Goal: Task Accomplishment & Management: Manage account settings

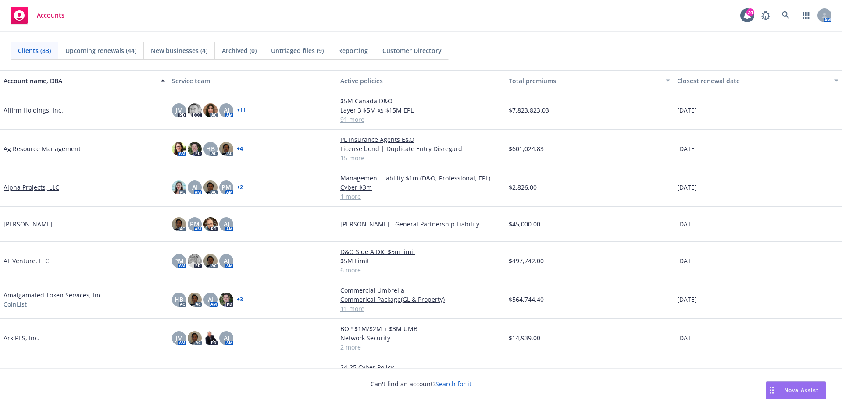
click at [591, 61] on div "Clients (83) Upcoming renewals (44) New businesses (4) Archived (0) Untriaged f…" at bounding box center [421, 51] width 842 height 39
click at [788, 14] on icon at bounding box center [786, 15] width 8 height 8
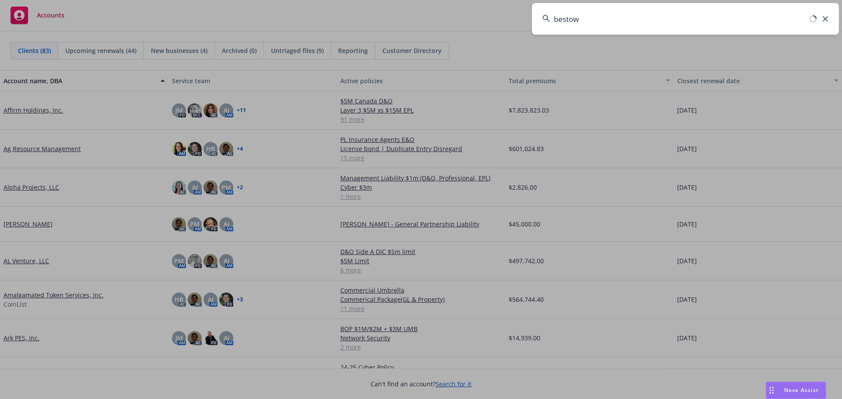
type input "bestow"
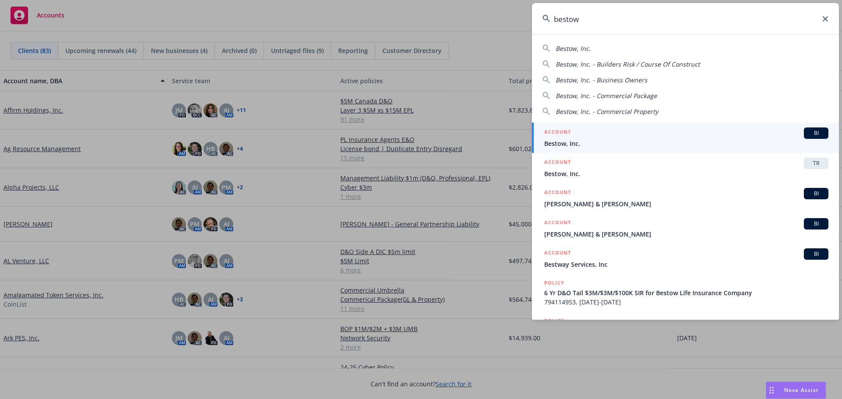
click at [808, 133] on span "BI" at bounding box center [816, 133] width 18 height 8
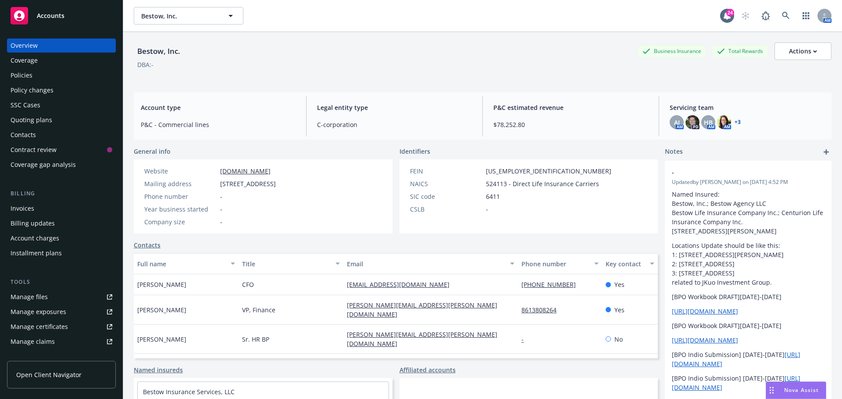
click at [53, 211] on div "Invoices" at bounding box center [62, 209] width 102 height 14
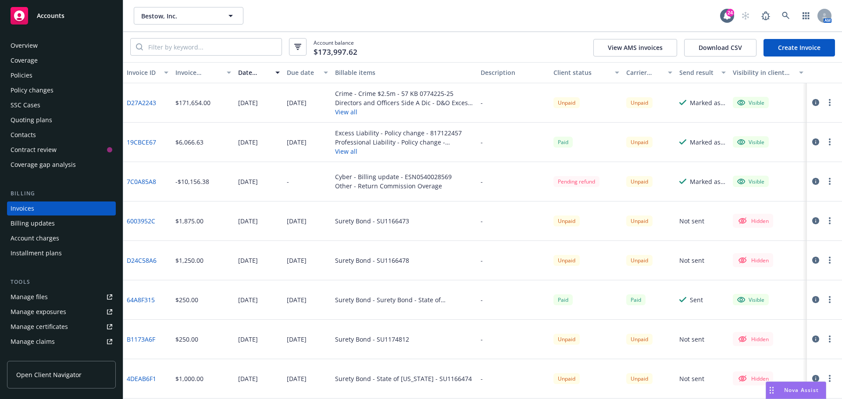
click at [478, 31] on div "Bestow, Inc. Bestow, Inc. 24 AM" at bounding box center [482, 16] width 719 height 32
click at [786, 17] on icon at bounding box center [786, 16] width 8 height 8
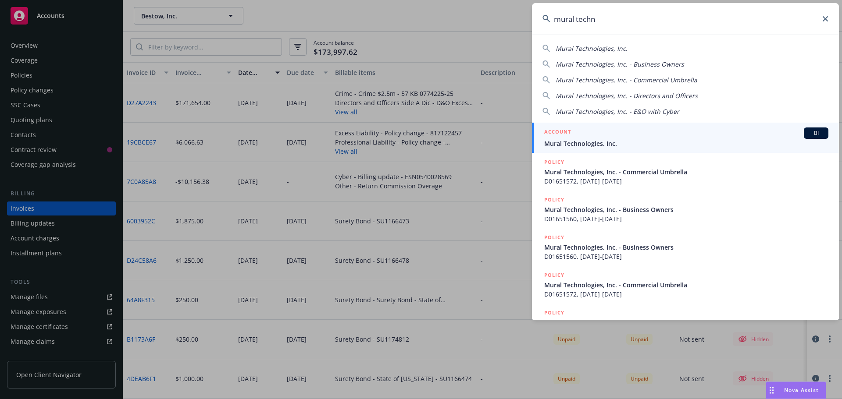
type input "mural techn"
click at [812, 135] on span "BI" at bounding box center [816, 133] width 18 height 8
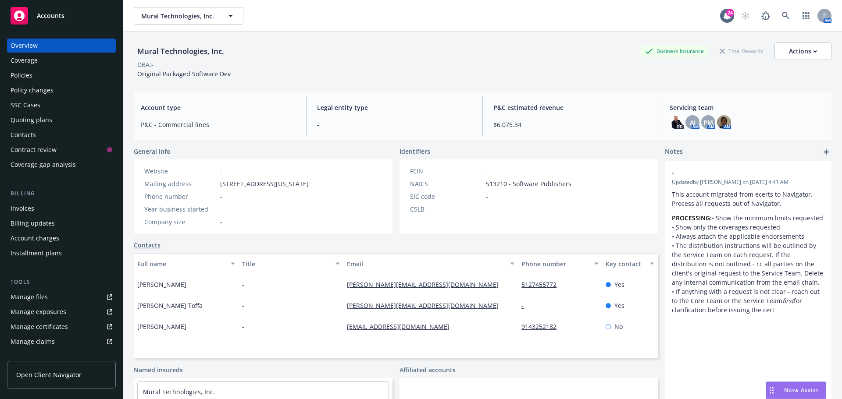
click at [467, 64] on div "DBA: -" at bounding box center [483, 64] width 698 height 9
click at [263, 52] on div "Mural Technologies, Inc. Business Insurance Total Rewards Actions" at bounding box center [483, 52] width 698 height 18
click at [53, 203] on div "Invoices" at bounding box center [62, 209] width 102 height 14
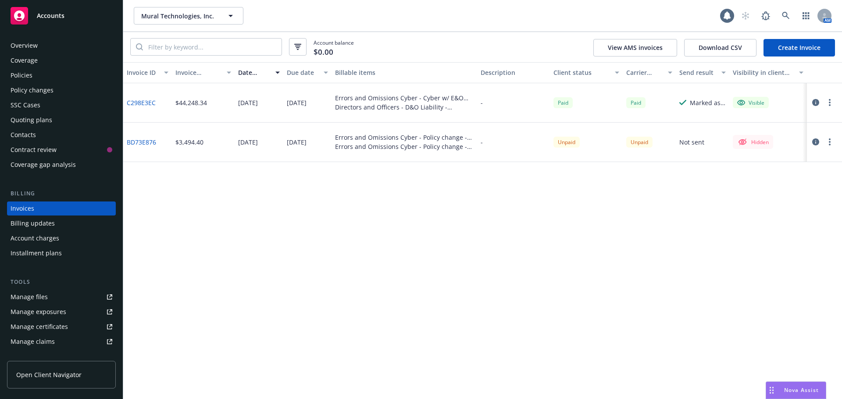
click at [341, 217] on div "Invoice ID Invoice amount Date issued Due date Billable items Description Clien…" at bounding box center [482, 230] width 719 height 337
click at [826, 141] on button "button" at bounding box center [829, 142] width 11 height 11
click at [583, 231] on div "Invoice ID Invoice amount Date issued Due date Billable items Description Clien…" at bounding box center [482, 230] width 719 height 337
click at [824, 147] on div at bounding box center [822, 142] width 25 height 11
click at [827, 145] on button "button" at bounding box center [829, 142] width 11 height 11
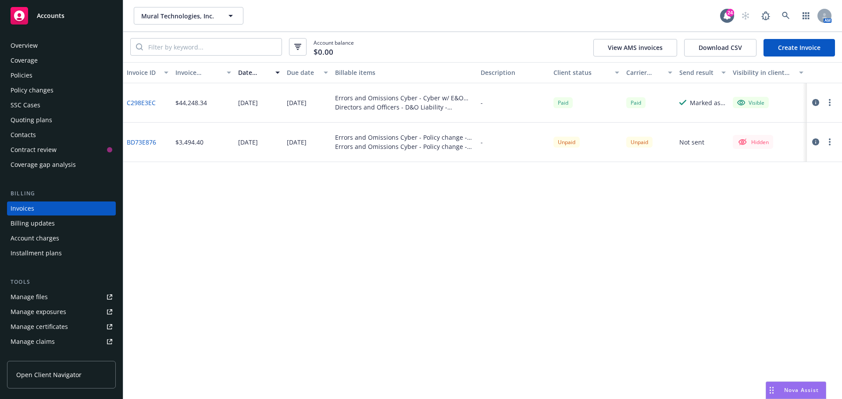
click at [710, 227] on div "Invoice ID Invoice amount Date issued Due date Billable items Description Clien…" at bounding box center [482, 230] width 719 height 337
click at [812, 143] on icon "button" at bounding box center [815, 142] width 7 height 7
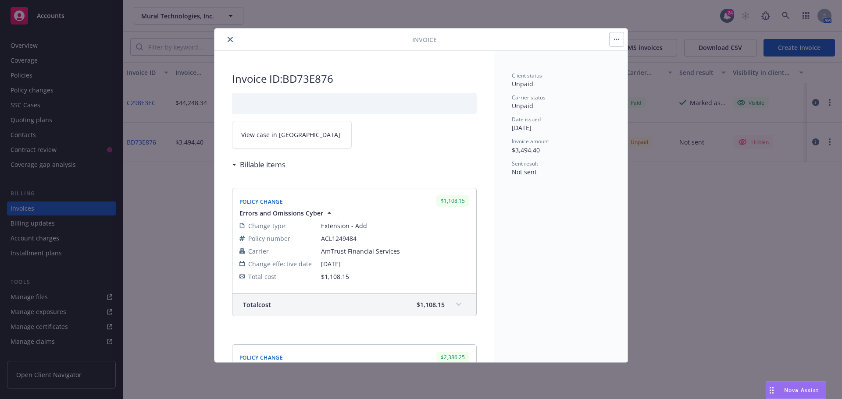
click at [232, 39] on icon "close" at bounding box center [230, 39] width 5 height 5
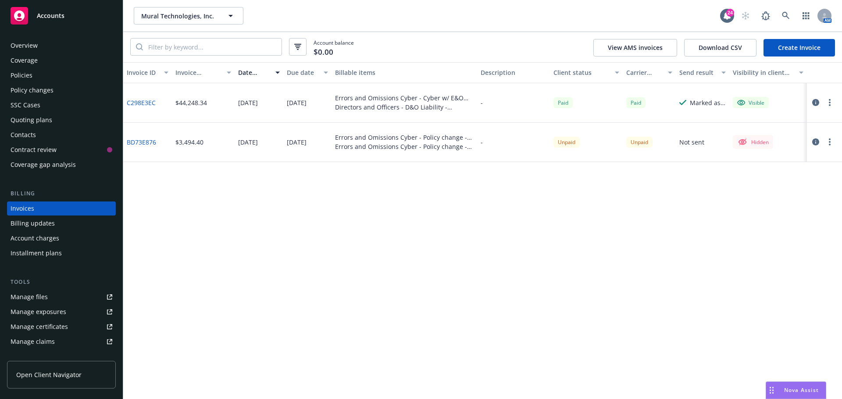
click at [432, 31] on div "Mural Technologies, Inc. Mural Technologies, Inc. 24 AM" at bounding box center [482, 16] width 719 height 32
click at [830, 102] on circle "button" at bounding box center [830, 103] width 2 height 2
click at [762, 137] on link "View invoice" at bounding box center [779, 138] width 112 height 18
click at [813, 143] on icon "button" at bounding box center [815, 142] width 7 height 7
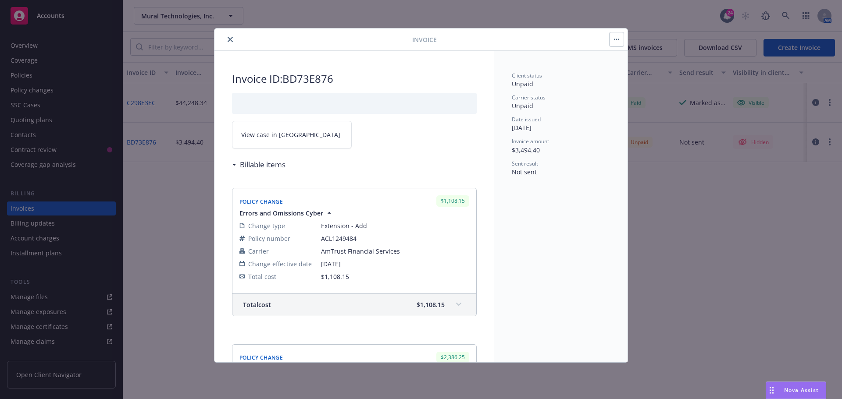
click at [618, 40] on button "button" at bounding box center [616, 39] width 14 height 14
click at [230, 39] on icon "close" at bounding box center [230, 39] width 5 height 5
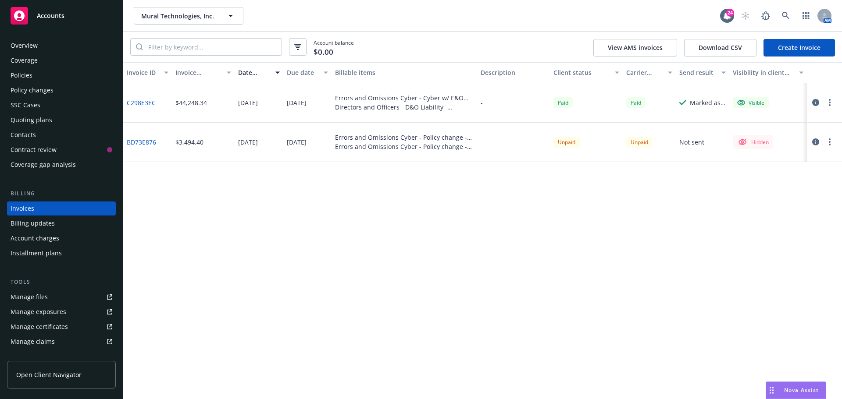
drag, startPoint x: 246, startPoint y: 297, endPoint x: 136, endPoint y: 174, distance: 165.5
click at [241, 295] on div "Invoice ID Invoice amount Date issued Due date Billable items Description Clien…" at bounding box center [482, 230] width 719 height 337
click at [138, 142] on link "BD73E876" at bounding box center [141, 142] width 29 height 9
click at [368, 3] on div "Mural Technologies, Inc. Mural Technologies, Inc. 24 AM" at bounding box center [482, 16] width 719 height 32
drag, startPoint x: 287, startPoint y: 314, endPoint x: 307, endPoint y: 267, distance: 50.9
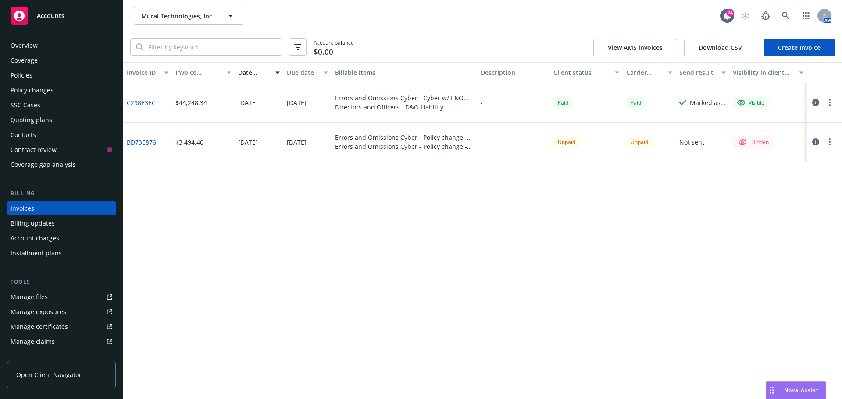
click at [287, 312] on div "Invoice ID Invoice amount Date issued Due date Billable items Description Clien…" at bounding box center [482, 230] width 719 height 337
click at [779, 17] on link at bounding box center [786, 16] width 18 height 18
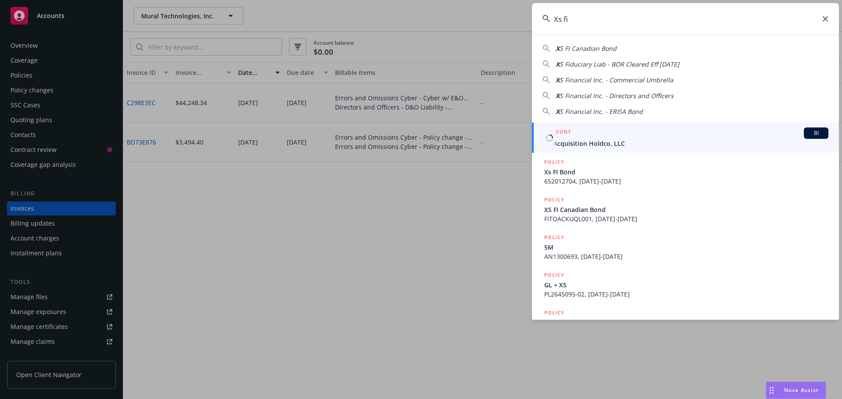
type input "Xs fi"
click at [807, 133] on span "BI" at bounding box center [816, 133] width 18 height 8
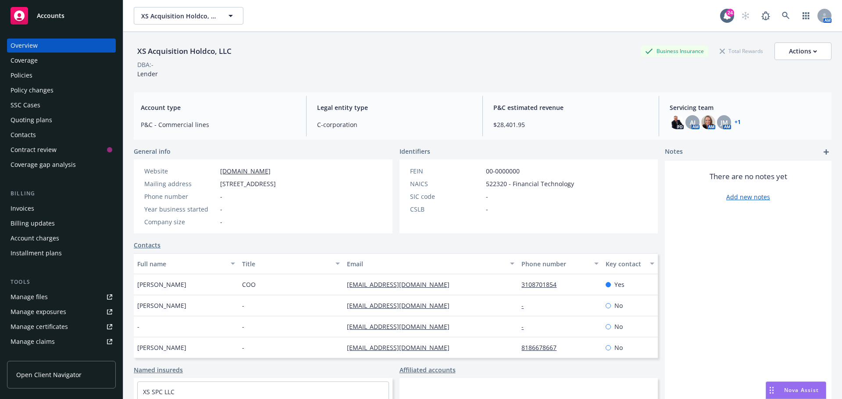
click at [411, 55] on div "XS Acquisition Holdco, LLC Business Insurance Total Rewards Actions" at bounding box center [483, 52] width 698 height 18
click at [22, 124] on div "Quoting plans" at bounding box center [32, 120] width 42 height 14
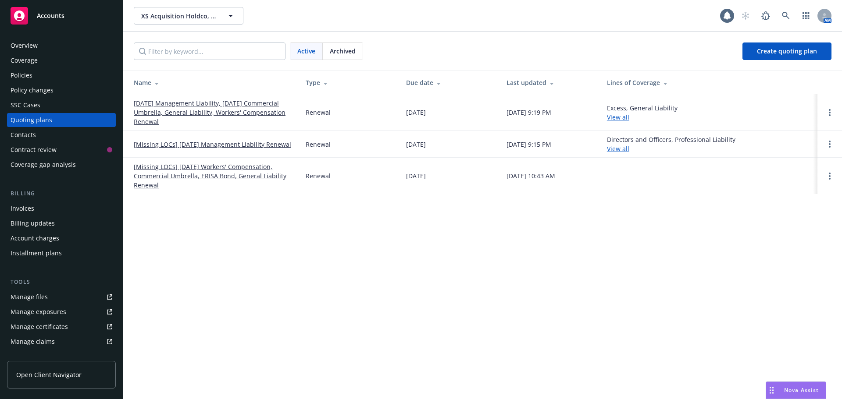
click at [424, 263] on div "XS Acquisition Holdco, LLC XS Acquisition Holdco, LLC AM Active Archived Create…" at bounding box center [482, 199] width 719 height 399
click at [826, 144] on link "Open options" at bounding box center [829, 144] width 11 height 11
click at [760, 136] on span "Archive" at bounding box center [767, 137] width 43 height 8
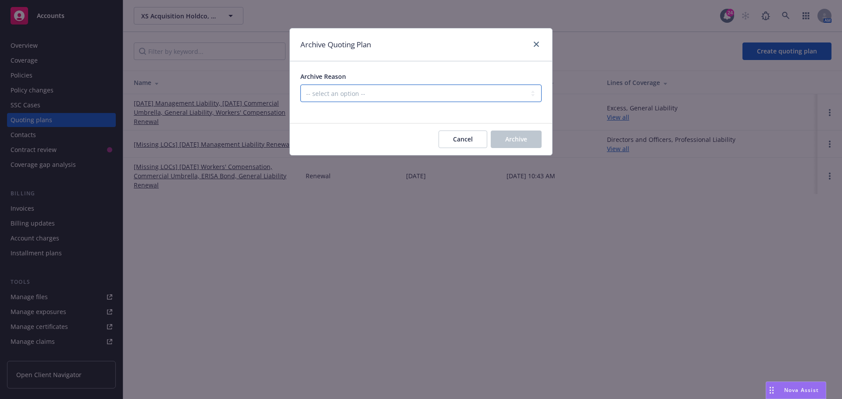
click at [411, 92] on select "-- select an option -- All policies in this renewal plan are auto-renewed Creat…" at bounding box center [420, 94] width 241 height 18
select select "ARCHIVED_RENEWAL_COMPLETED"
click at [300, 85] on select "-- select an option -- All policies in this renewal plan are auto-renewed Creat…" at bounding box center [420, 94] width 241 height 18
click at [528, 143] on button "Archive" at bounding box center [516, 140] width 51 height 18
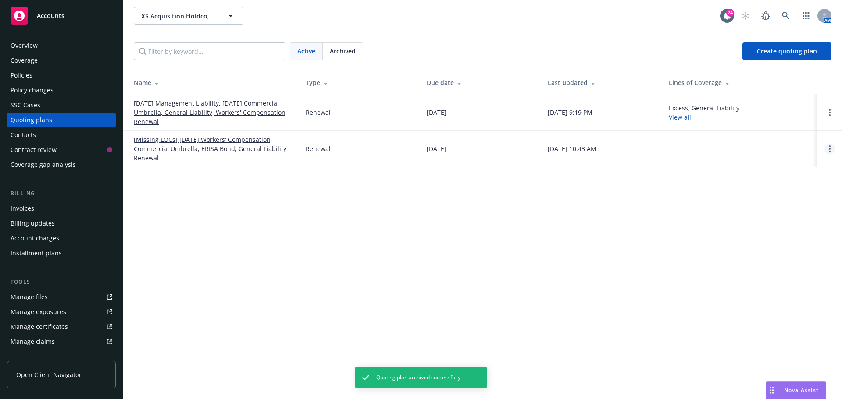
click at [830, 152] on link "Open options" at bounding box center [829, 149] width 11 height 11
click at [777, 139] on span "Archive" at bounding box center [767, 142] width 43 height 8
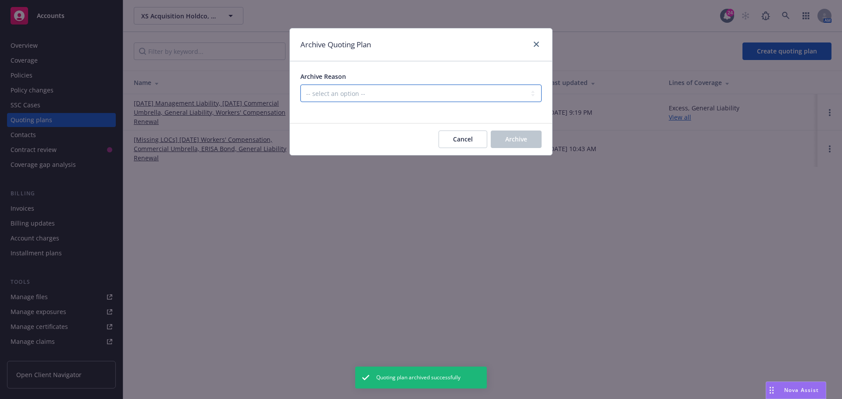
click at [406, 95] on select "-- select an option -- All policies in this renewal plan are auto-renewed Creat…" at bounding box center [420, 94] width 241 height 18
select select "ARCHIVED_DUPLICATE"
click at [300, 85] on select "-- select an option -- All policies in this renewal plan are auto-renewed Creat…" at bounding box center [420, 94] width 241 height 18
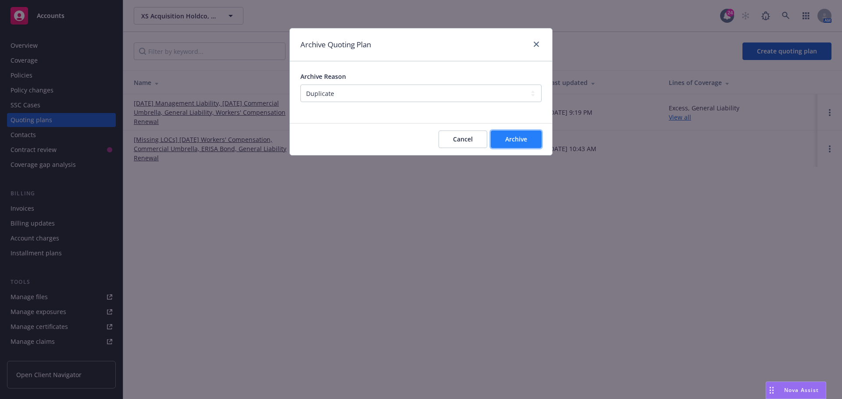
click at [525, 145] on button "Archive" at bounding box center [516, 140] width 51 height 18
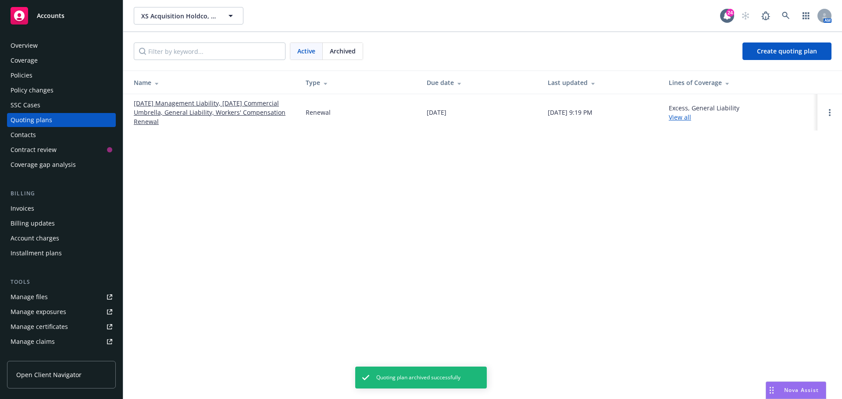
click at [165, 104] on link "09/27/25 Management Liability, 09/01/25 Commercial Umbrella, General Liability,…" at bounding box center [213, 113] width 158 height 28
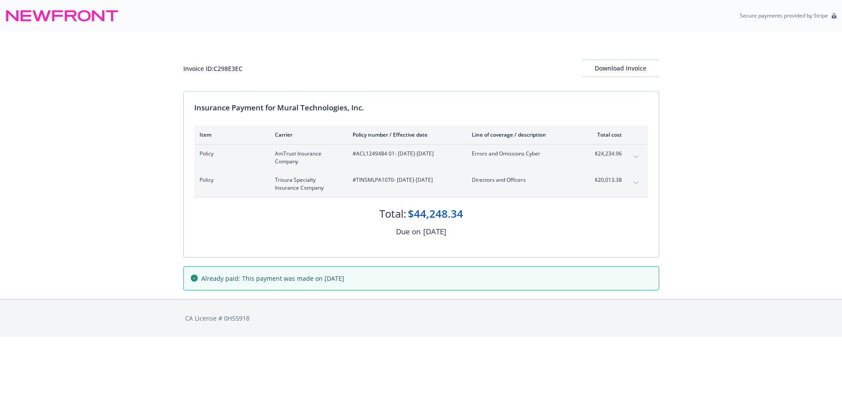
click at [631, 156] on button "expand content" at bounding box center [636, 157] width 14 height 14
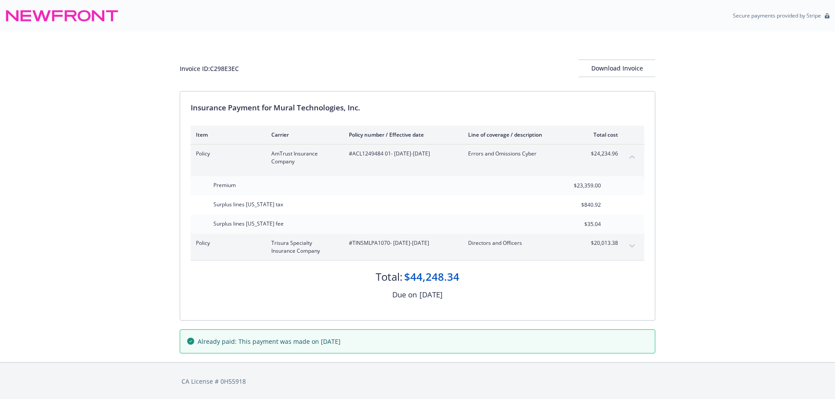
click at [628, 248] on button "expand content" at bounding box center [632, 246] width 14 height 14
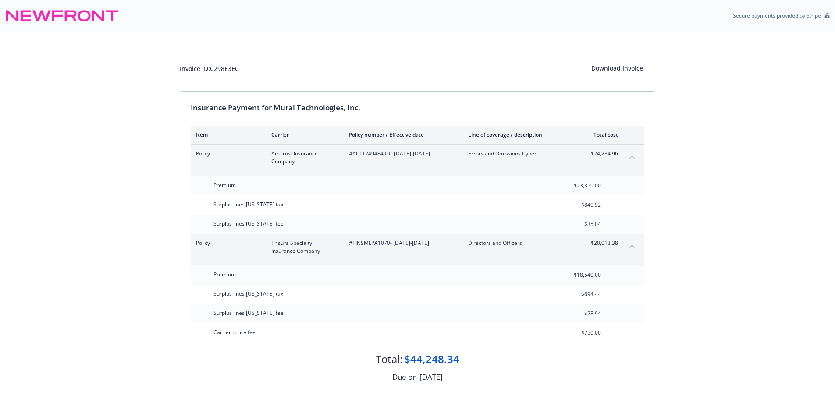
click at [359, 60] on div "Invoice ID: C298E3EC Download Invoice" at bounding box center [418, 69] width 476 height 18
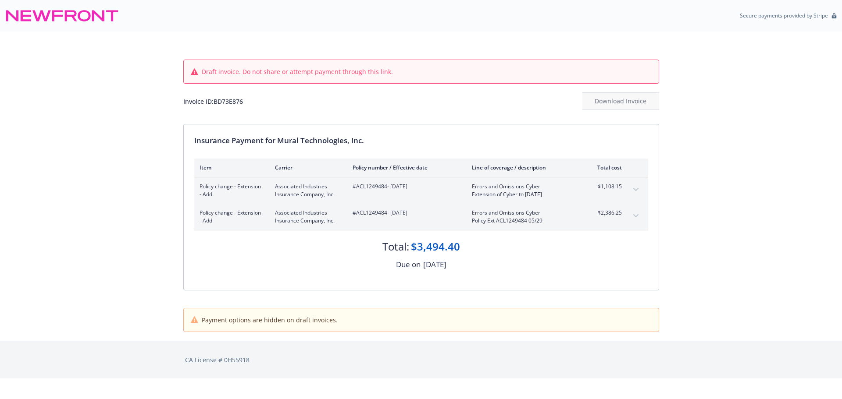
click at [635, 189] on icon "expand content" at bounding box center [635, 190] width 5 height 4
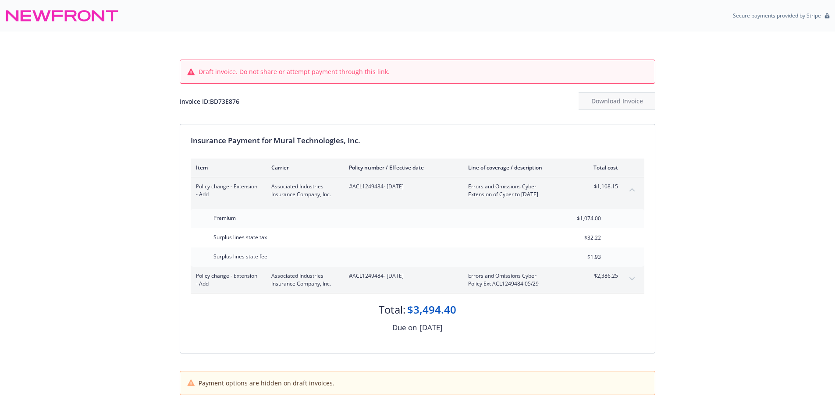
click at [630, 275] on button "expand content" at bounding box center [632, 279] width 14 height 14
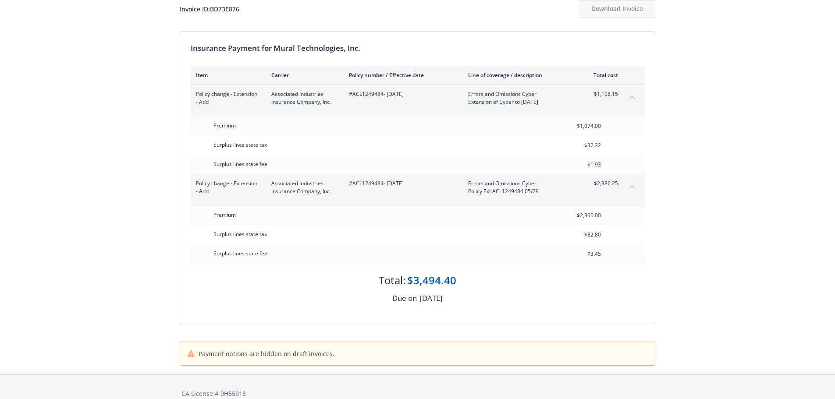
scroll to position [106, 0]
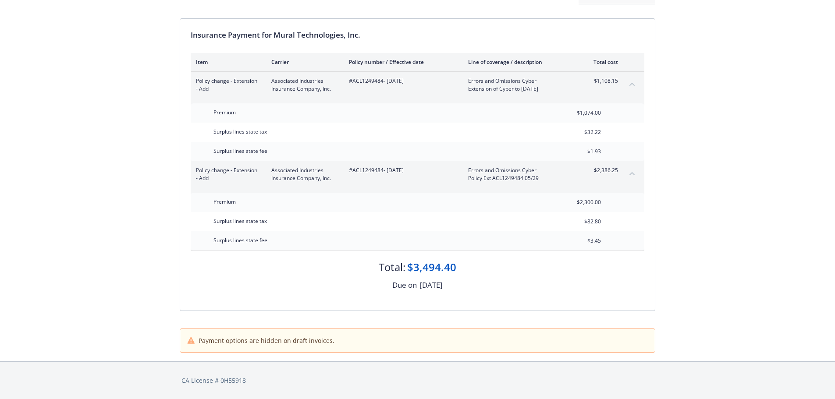
click at [630, 275] on div "Total: $3,494.40 Due on June 13, 2025" at bounding box center [418, 271] width 454 height 40
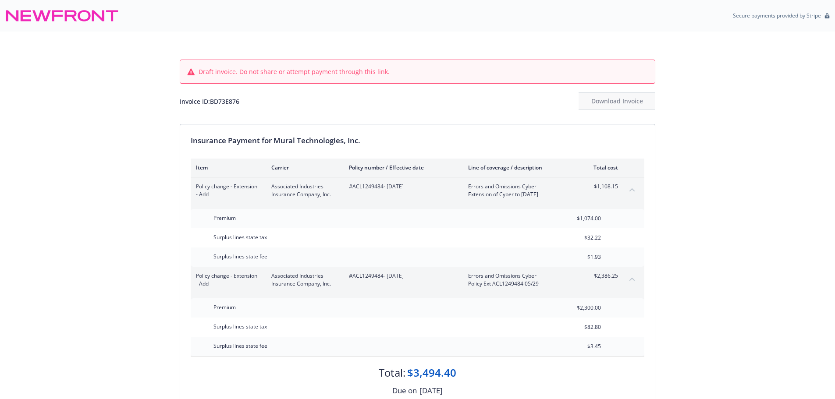
click at [320, 44] on div "Draft invoice. Do not share or attempt payment through this link. Invoice ID: B…" at bounding box center [418, 78] width 476 height 93
drag, startPoint x: 115, startPoint y: 119, endPoint x: 203, endPoint y: 0, distance: 147.4
click at [115, 119] on div "Draft invoice. Do not share or attempt payment through this link. Invoice ID: B…" at bounding box center [417, 250] width 835 height 436
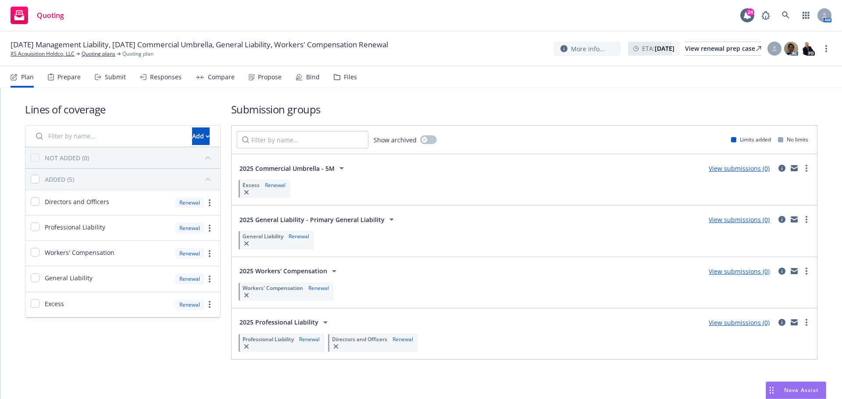
click at [118, 79] on div "Submit" at bounding box center [115, 77] width 21 height 7
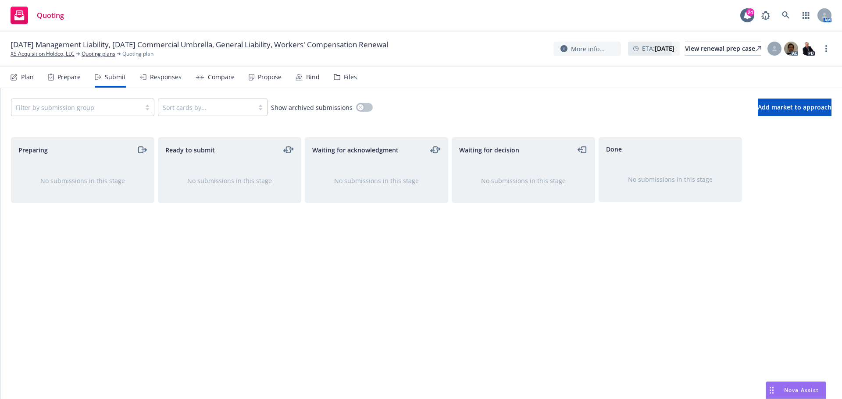
click at [162, 77] on div "Responses" at bounding box center [166, 77] width 32 height 7
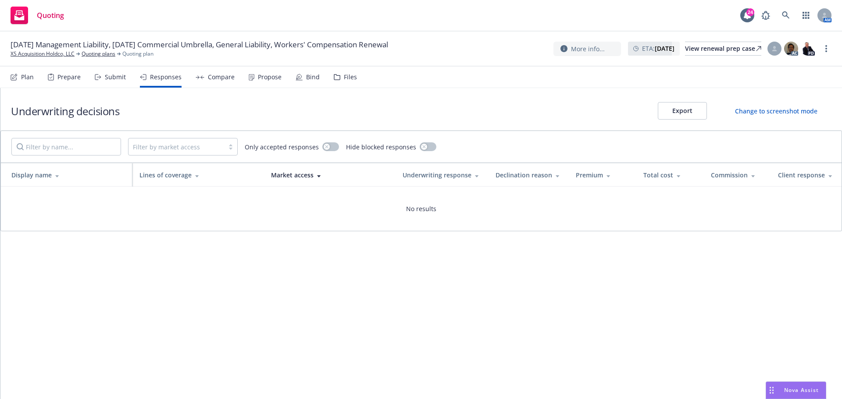
click at [212, 84] on div "Compare" at bounding box center [215, 77] width 39 height 21
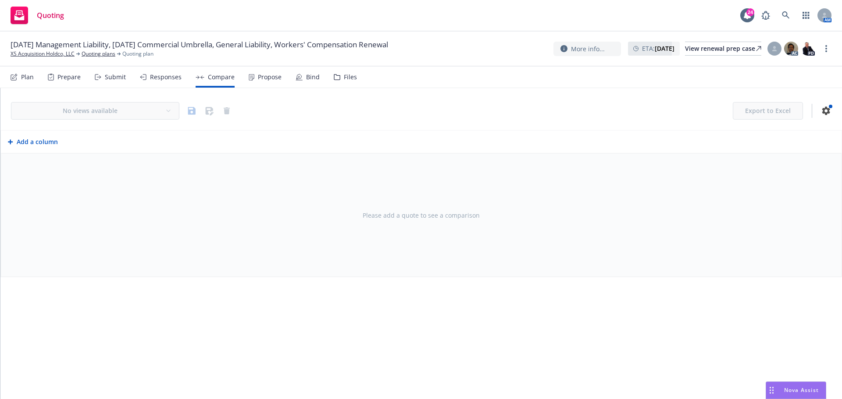
click at [253, 79] on div "Propose" at bounding box center [265, 77] width 33 height 21
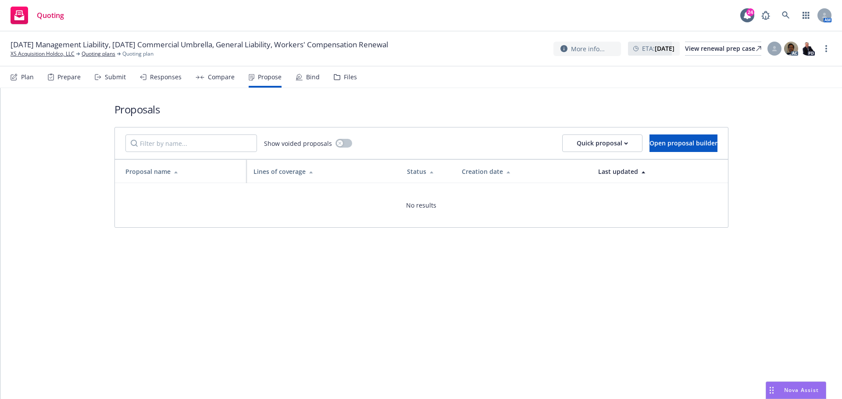
click at [247, 101] on div "Proposals Show voided proposals Quick proposal Open proposal builder Proposal n…" at bounding box center [421, 165] width 614 height 154
click at [345, 78] on div "Files" at bounding box center [350, 77] width 13 height 7
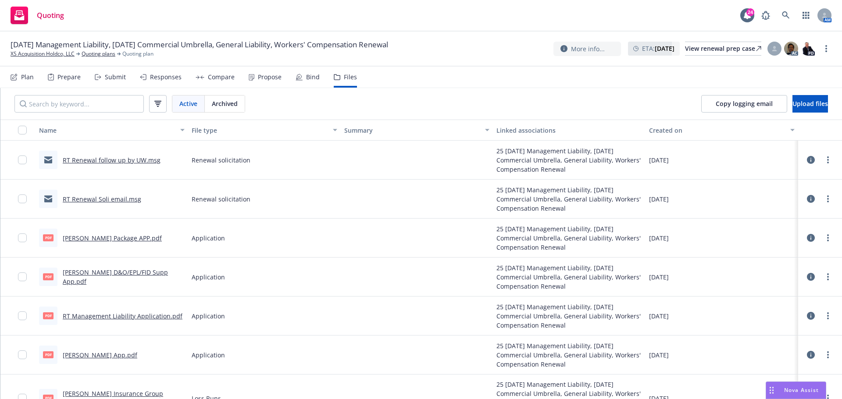
click at [331, 95] on div "Active Archived Copy logging email Upload files" at bounding box center [420, 104] width 841 height 32
click at [309, 19] on div "Quoting 24 AM" at bounding box center [421, 16] width 842 height 32
click at [52, 56] on link "XS Acquisition Holdco, LLC" at bounding box center [43, 54] width 64 height 8
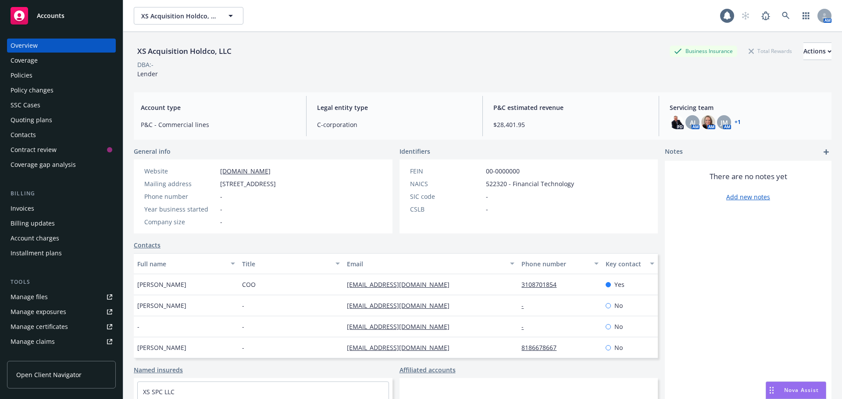
click at [29, 82] on div "Policies" at bounding box center [22, 75] width 22 height 14
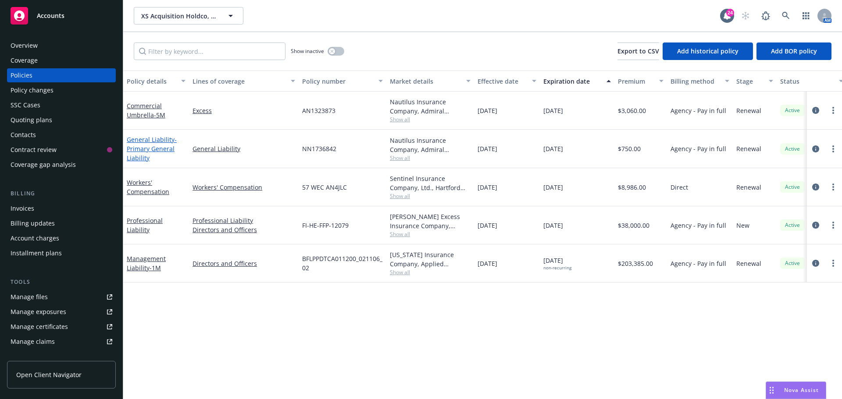
click at [164, 145] on span "- Primary General Liability" at bounding box center [152, 148] width 50 height 27
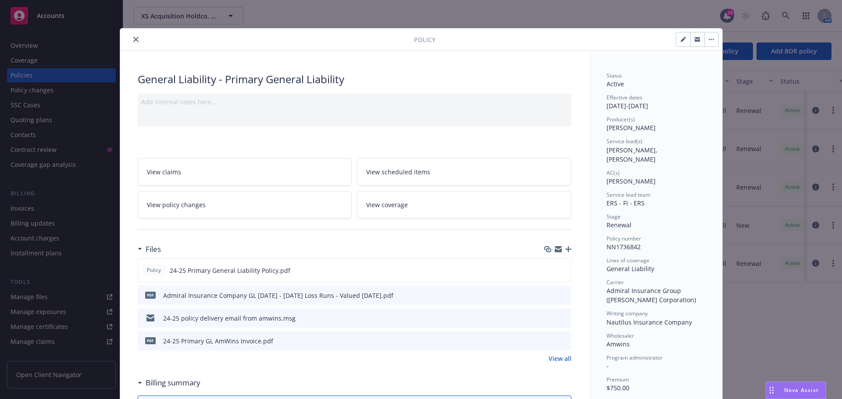
click at [562, 317] on icon "preview file" at bounding box center [563, 318] width 8 height 6
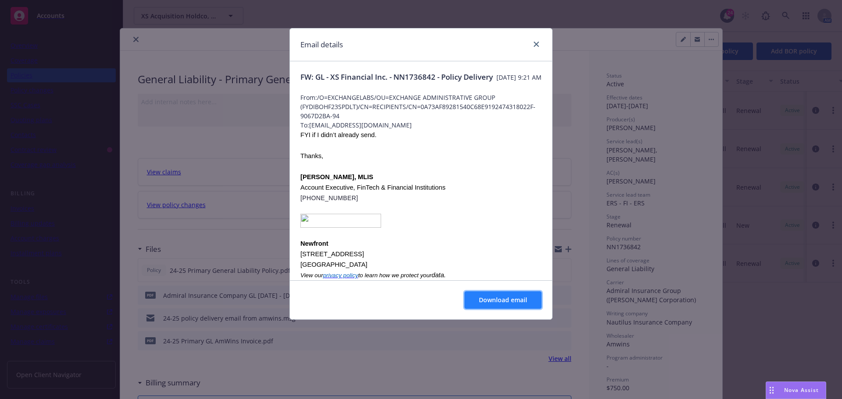
click at [506, 296] on span "Download email" at bounding box center [503, 300] width 48 height 8
click at [537, 42] on icon "close" at bounding box center [536, 44] width 5 height 5
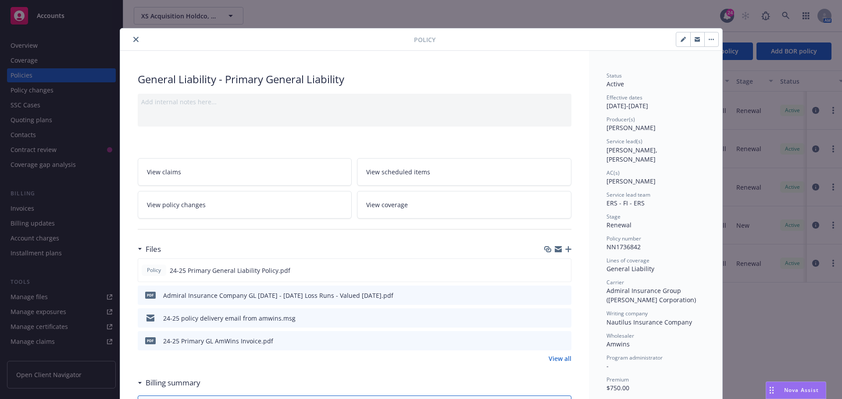
click at [131, 41] on button "close" at bounding box center [136, 39] width 11 height 11
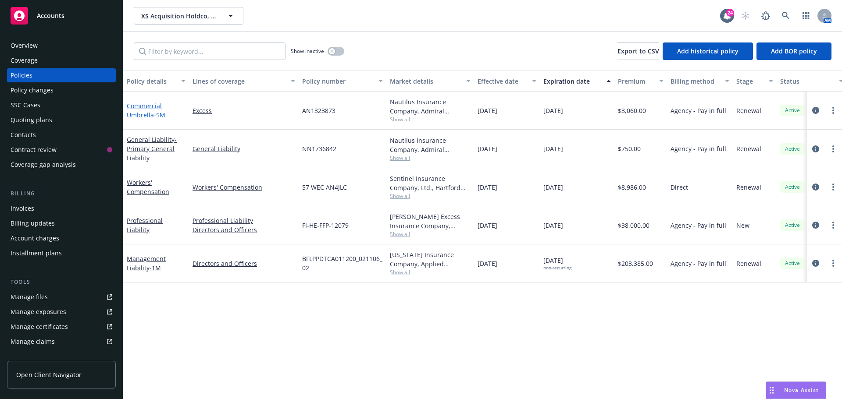
click at [158, 116] on span "- 5M" at bounding box center [159, 115] width 11 height 8
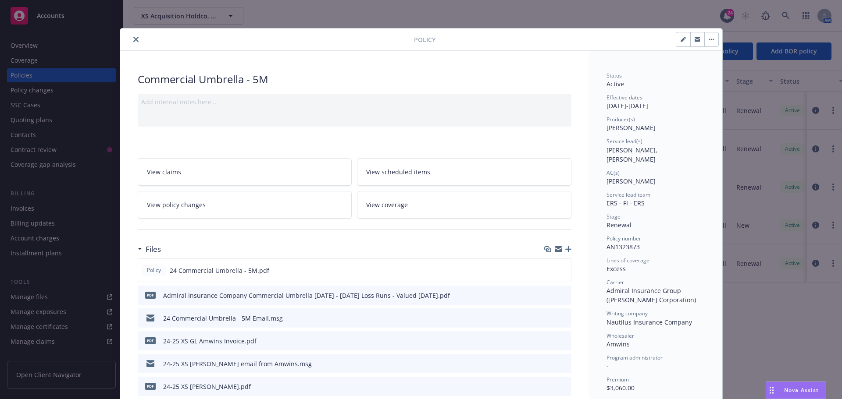
scroll to position [44, 0]
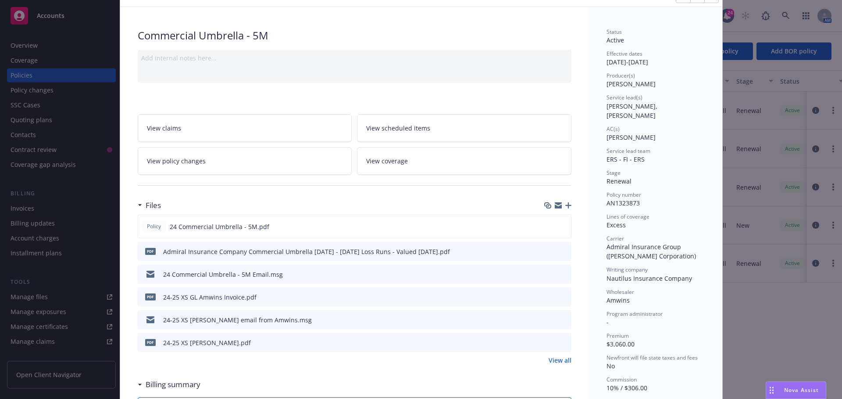
click at [561, 274] on icon "preview file" at bounding box center [563, 274] width 8 height 6
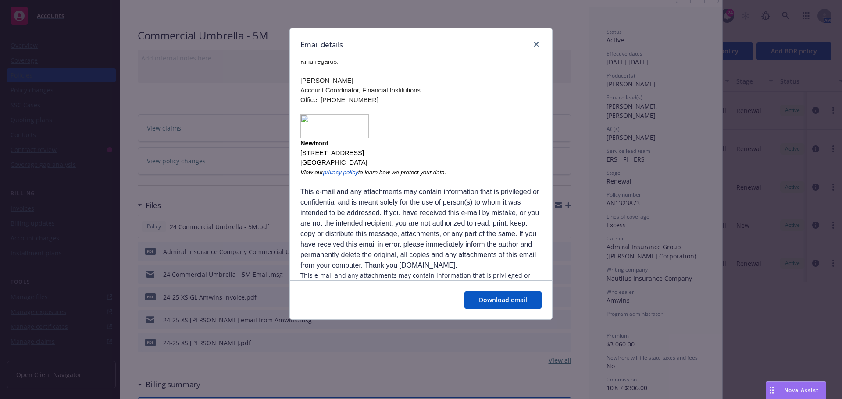
scroll to position [898, 0]
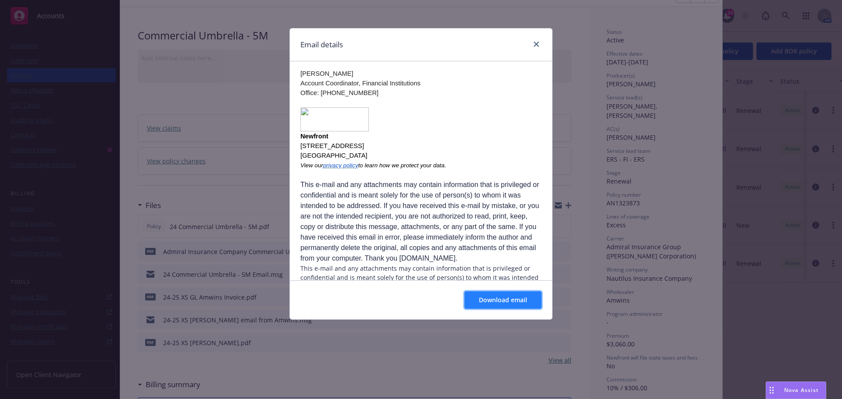
click at [486, 302] on span "Download email" at bounding box center [503, 300] width 48 height 8
click at [535, 46] on icon "close" at bounding box center [536, 44] width 5 height 5
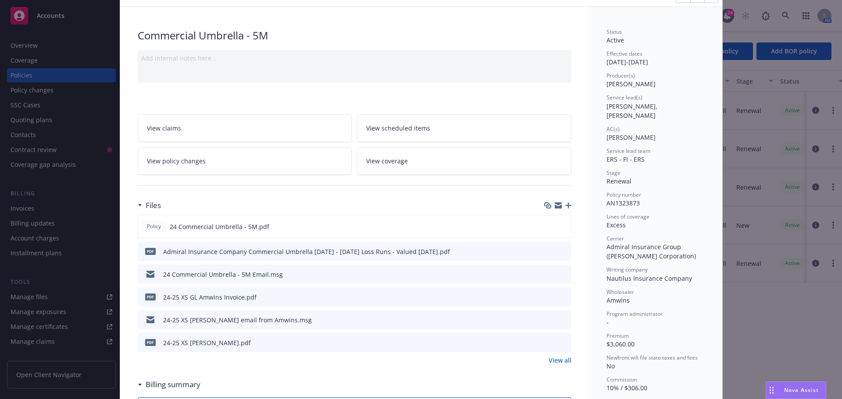
scroll to position [0, 0]
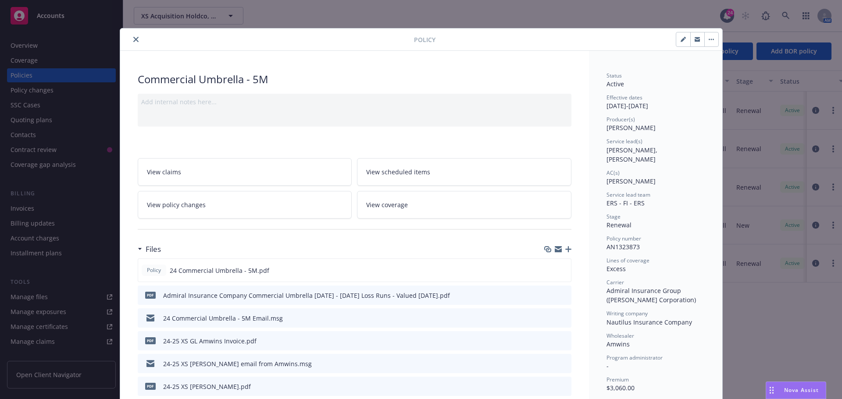
click at [131, 43] on button "close" at bounding box center [136, 39] width 11 height 11
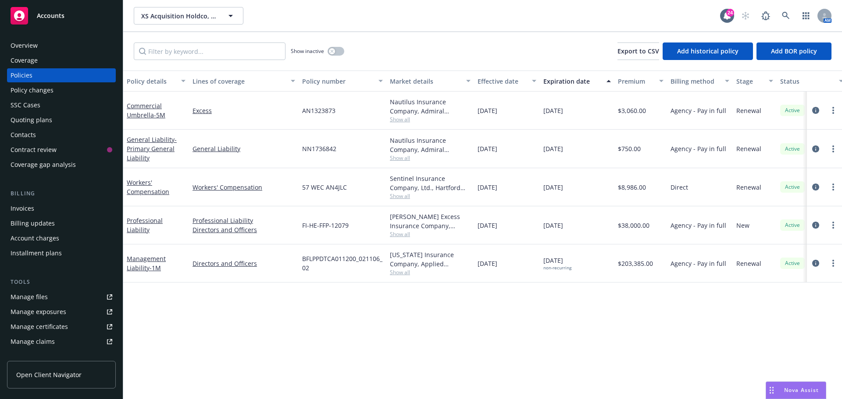
click at [342, 38] on div "Show inactive Export to CSV Add historical policy Add BOR policy" at bounding box center [482, 51] width 719 height 39
click at [360, 333] on div "Policy details Lines of coverage Policy number Market details Effective date Ex…" at bounding box center [482, 235] width 719 height 329
click at [145, 116] on link "Commercial Umbrella - 5M" at bounding box center [146, 111] width 39 height 18
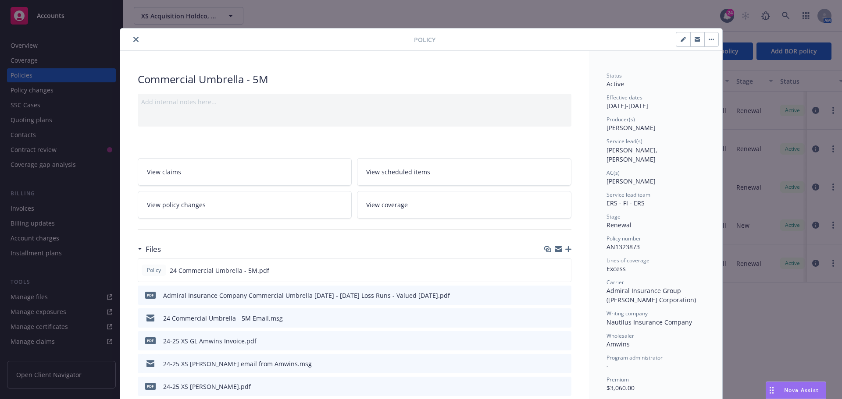
scroll to position [26, 0]
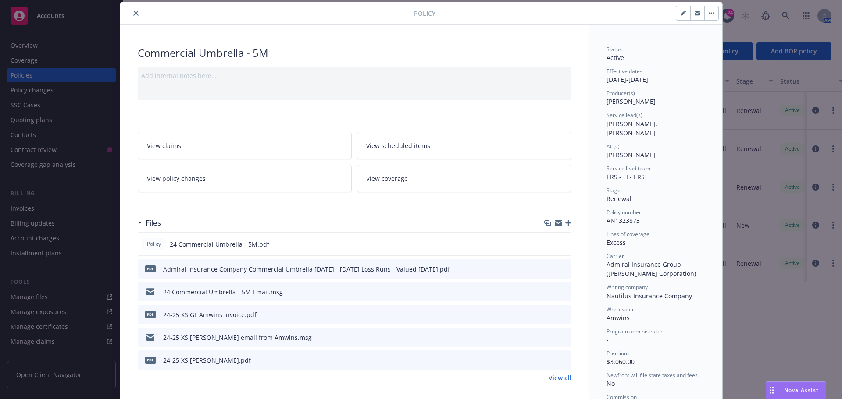
click at [554, 337] on div at bounding box center [557, 337] width 22 height 9
click at [559, 337] on icon "preview file" at bounding box center [563, 337] width 8 height 6
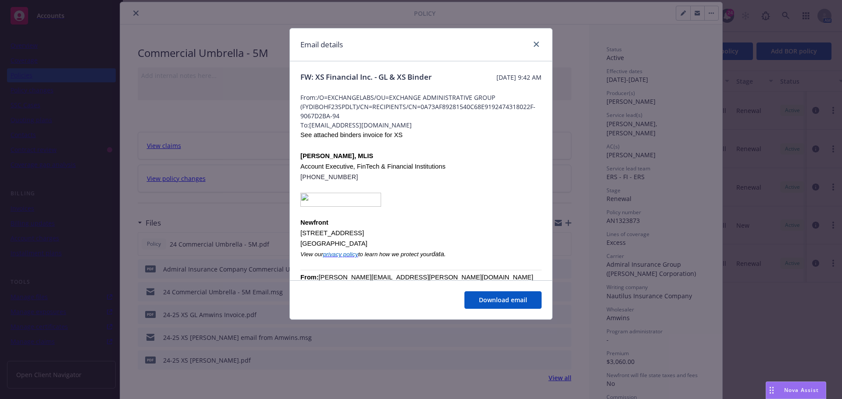
click at [492, 207] on span at bounding box center [420, 200] width 241 height 14
